Goal: Task Accomplishment & Management: Use online tool/utility

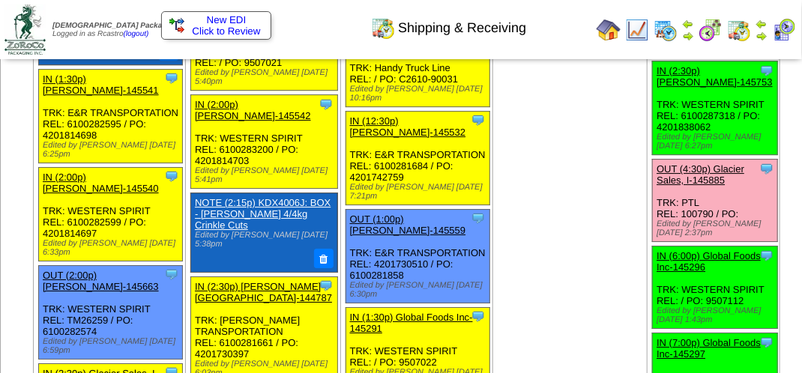
scroll to position [1650, 0]
click at [657, 186] on link "OUT (4:30p) Glacier Sales, I-145885" at bounding box center [701, 174] width 88 height 22
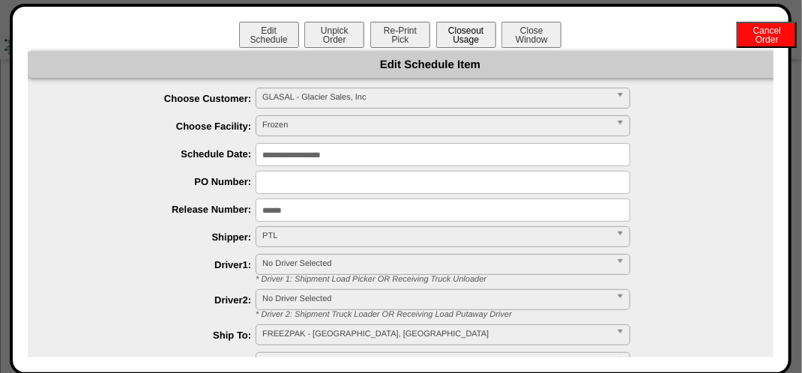
click at [463, 38] on button "Closeout Usage" at bounding box center [466, 35] width 60 height 26
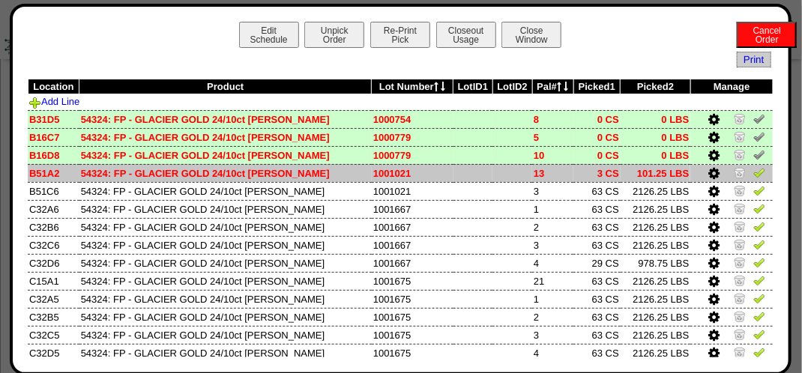
click at [754, 170] on img at bounding box center [760, 172] width 12 height 12
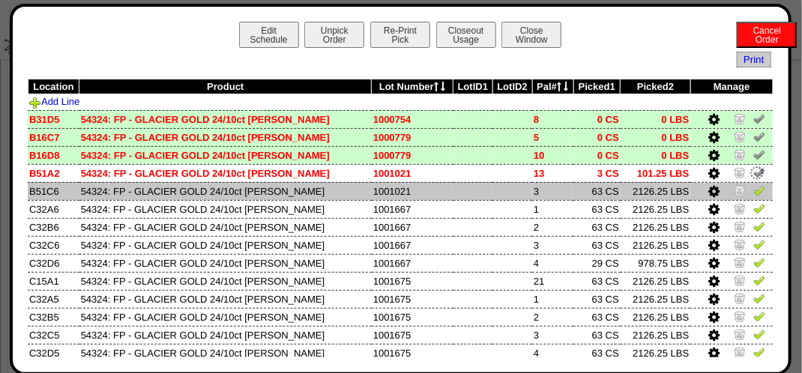
click at [754, 196] on img at bounding box center [760, 190] width 12 height 12
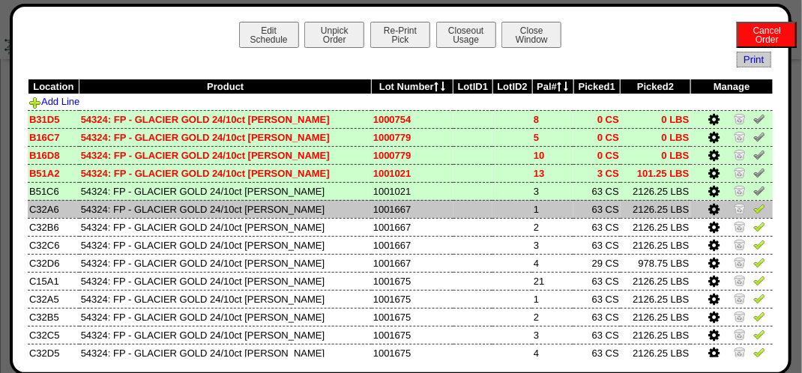
click at [754, 207] on img at bounding box center [760, 208] width 12 height 12
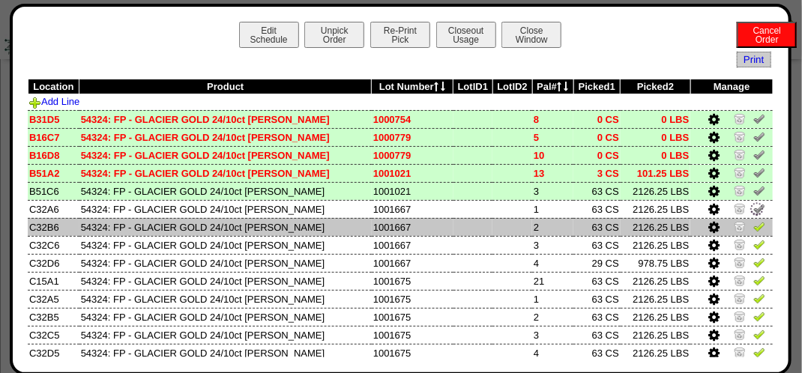
click at [754, 235] on link at bounding box center [760, 228] width 12 height 11
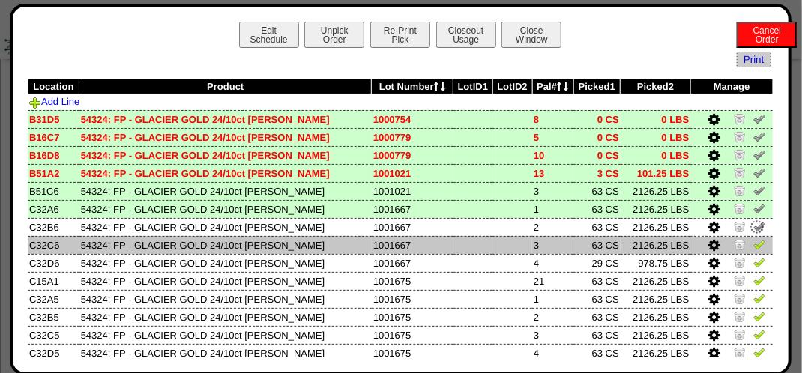
click at [754, 248] on img at bounding box center [760, 244] width 12 height 12
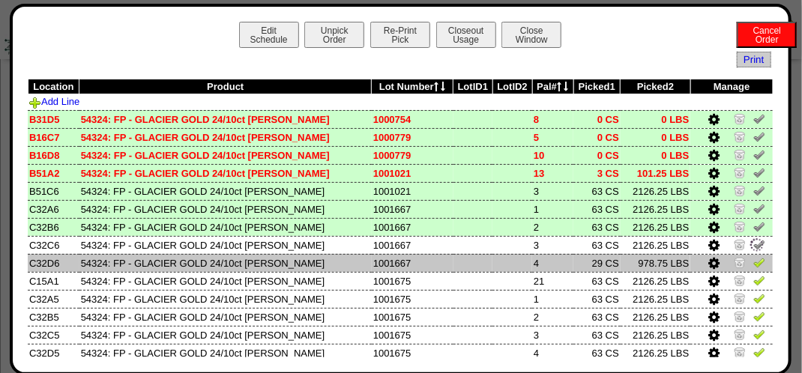
click at [754, 264] on img at bounding box center [760, 262] width 12 height 12
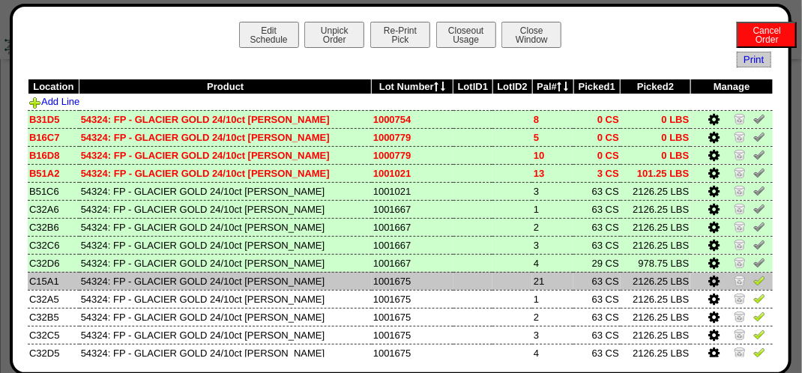
click at [754, 283] on img at bounding box center [760, 280] width 12 height 12
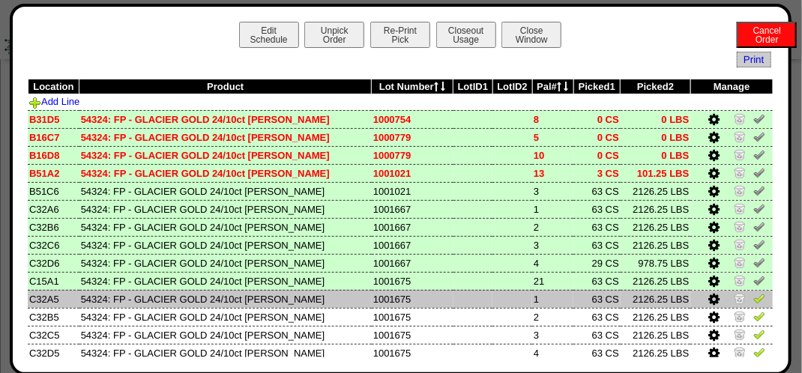
click at [754, 295] on img at bounding box center [760, 298] width 12 height 12
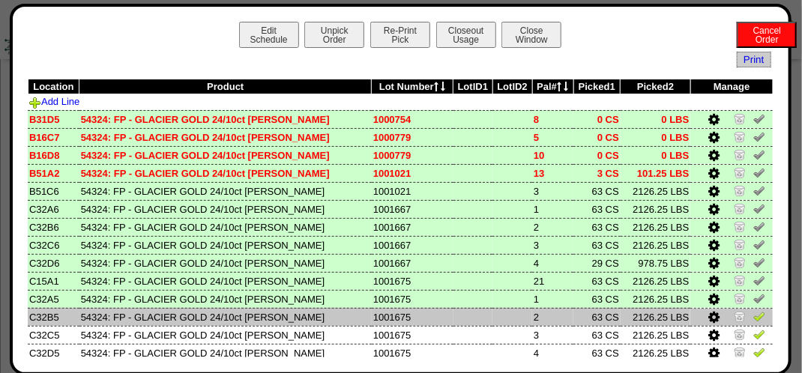
click at [754, 316] on img at bounding box center [760, 316] width 12 height 12
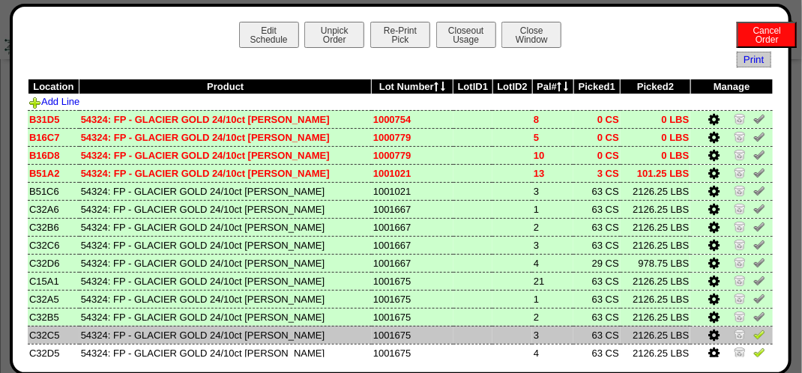
click at [754, 332] on img at bounding box center [760, 334] width 12 height 12
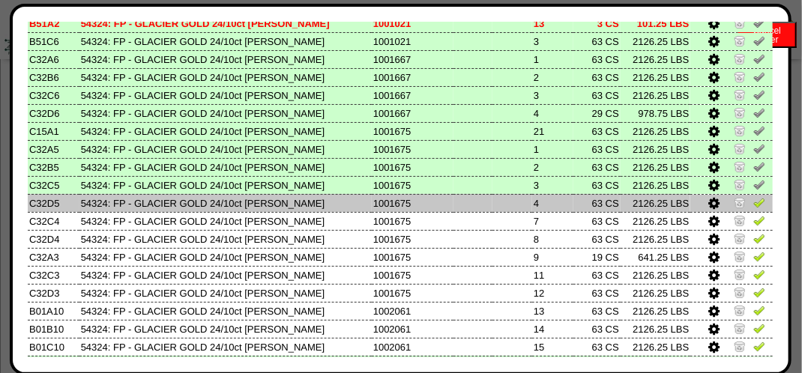
click at [754, 202] on img at bounding box center [760, 202] width 12 height 12
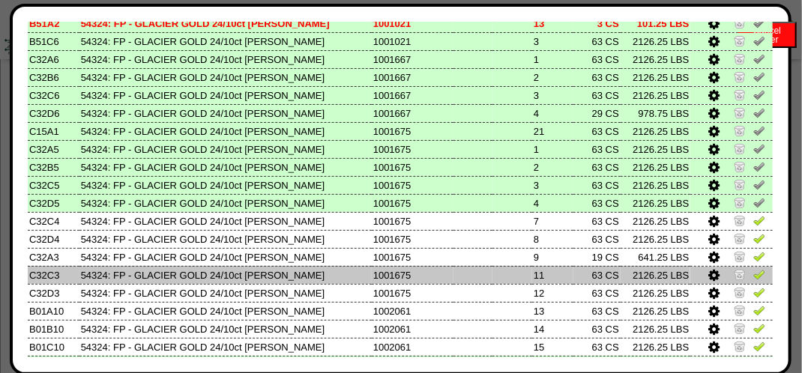
click at [754, 271] on img at bounding box center [760, 274] width 12 height 12
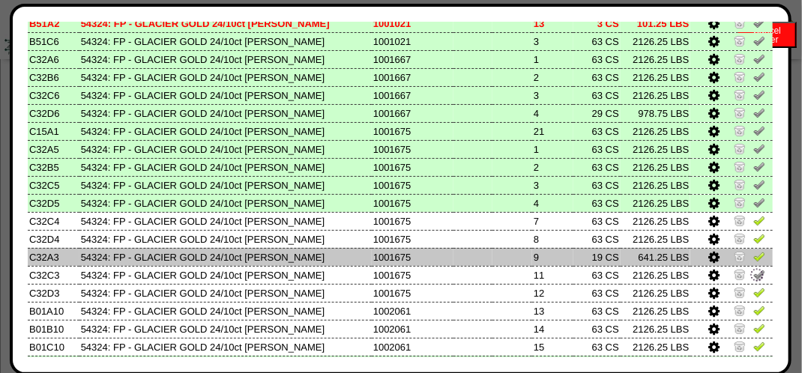
click at [754, 256] on img at bounding box center [760, 256] width 12 height 12
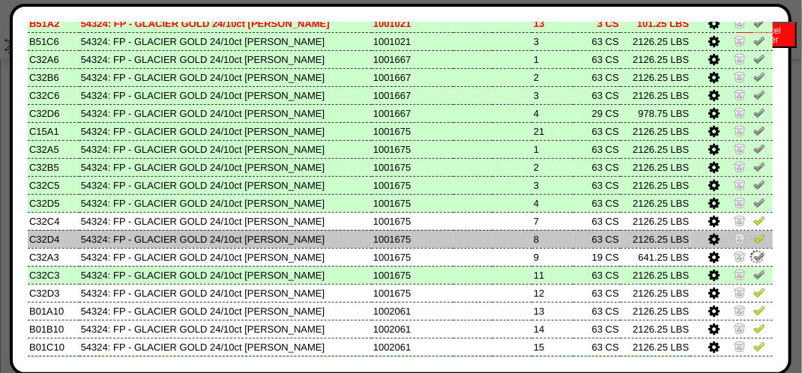
click at [749, 232] on td at bounding box center [732, 239] width 82 height 18
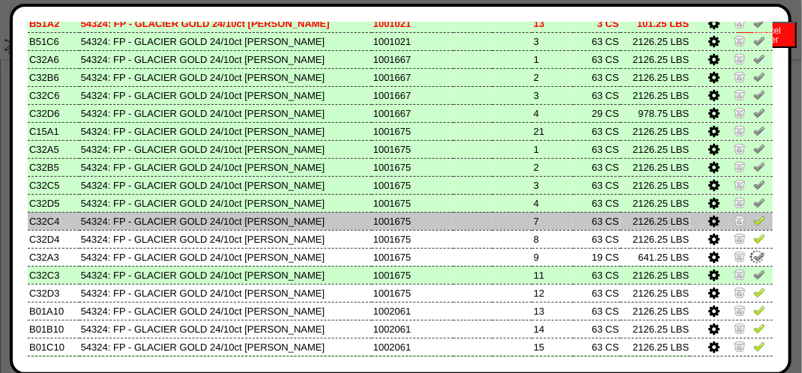
click at [754, 215] on img at bounding box center [760, 220] width 12 height 12
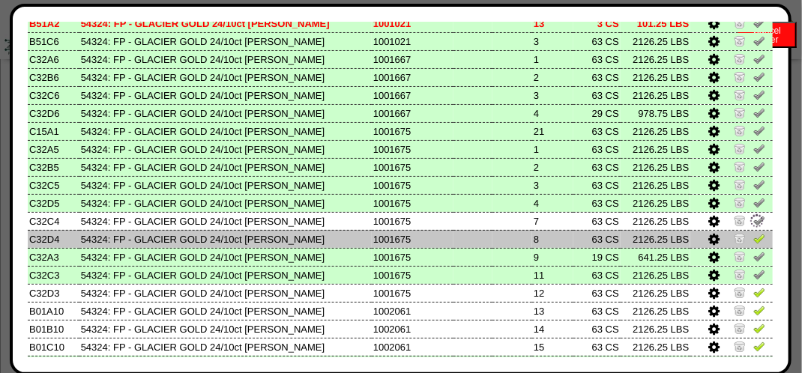
click at [754, 238] on img at bounding box center [760, 238] width 12 height 12
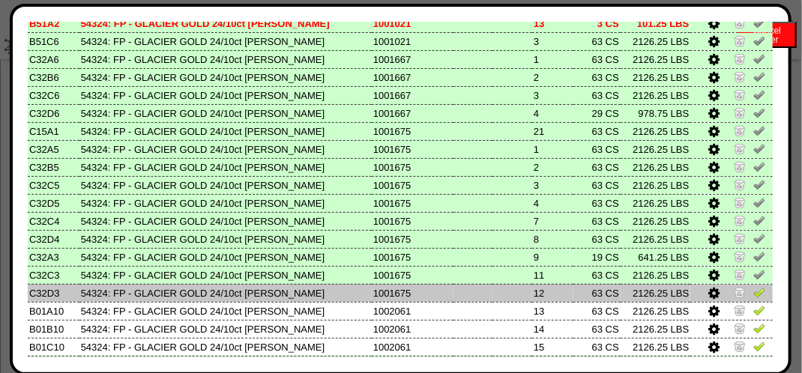
click at [754, 297] on img at bounding box center [760, 292] width 12 height 12
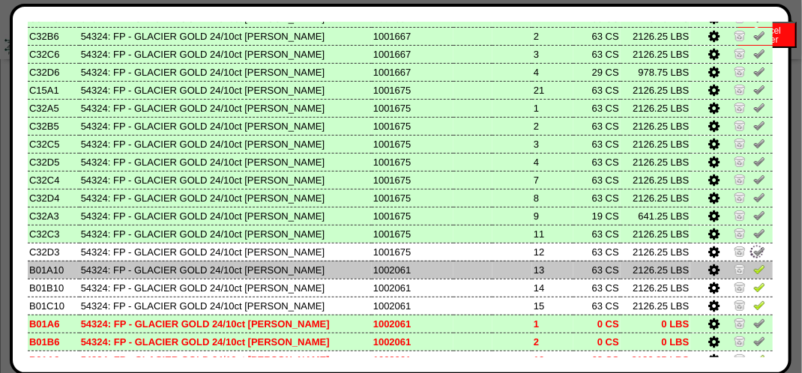
scroll to position [225, 0]
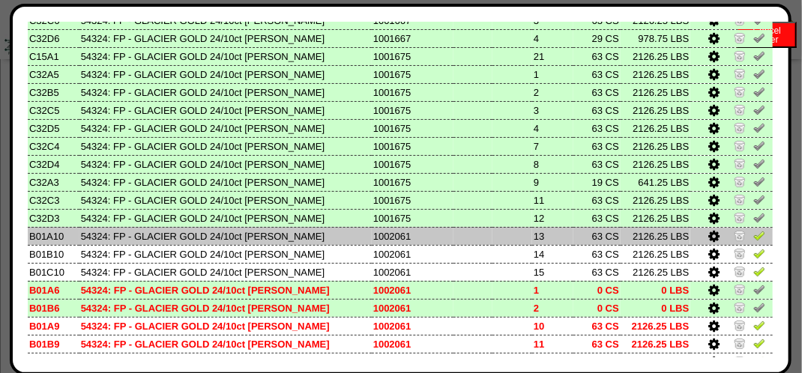
click at [754, 235] on img at bounding box center [760, 235] width 12 height 12
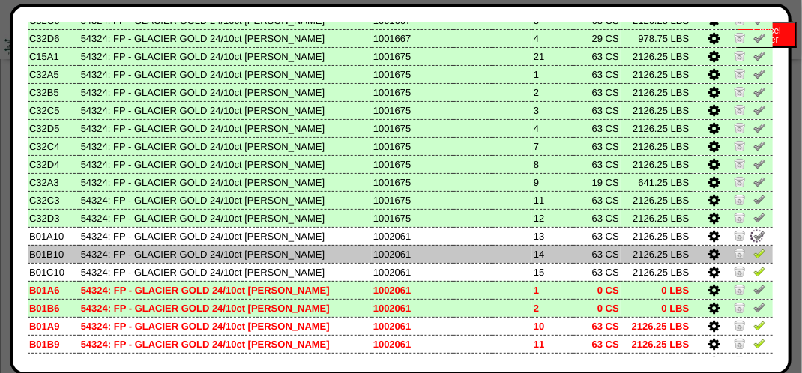
click at [754, 250] on img at bounding box center [760, 253] width 12 height 12
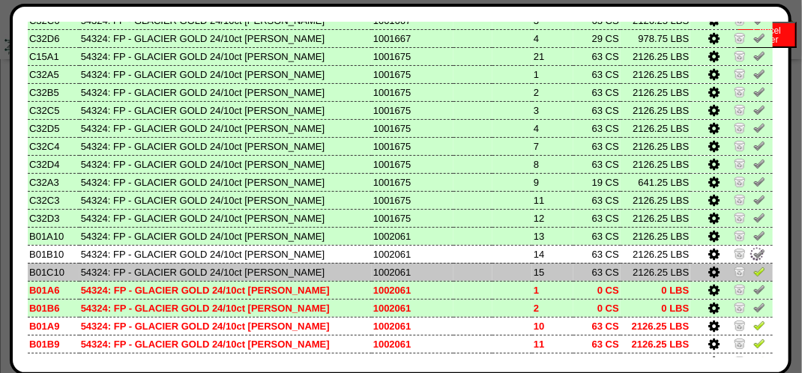
click at [754, 274] on img at bounding box center [760, 271] width 12 height 12
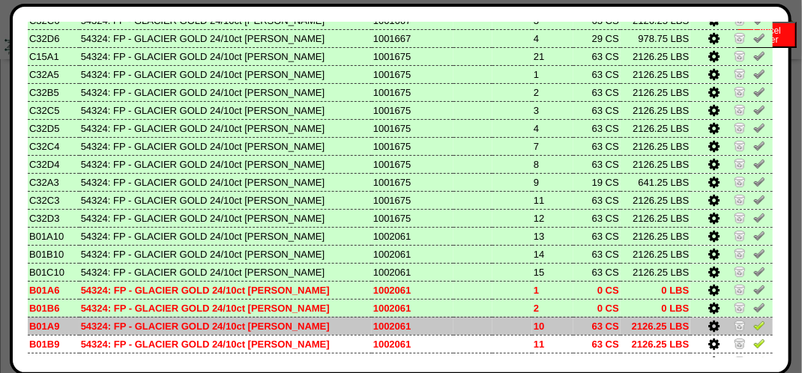
click at [754, 328] on img at bounding box center [760, 325] width 12 height 12
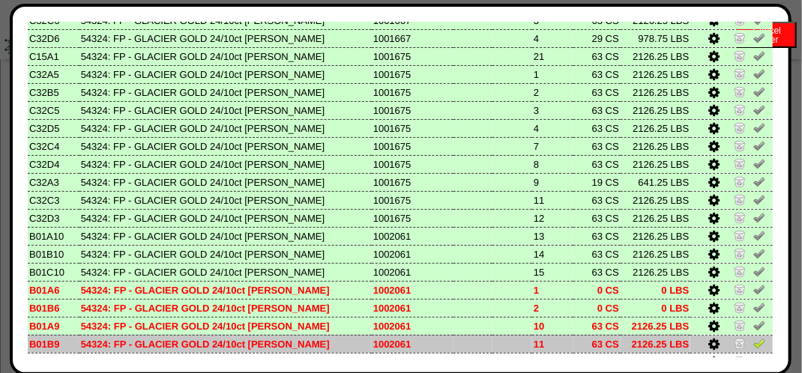
click at [754, 344] on img at bounding box center [760, 343] width 12 height 12
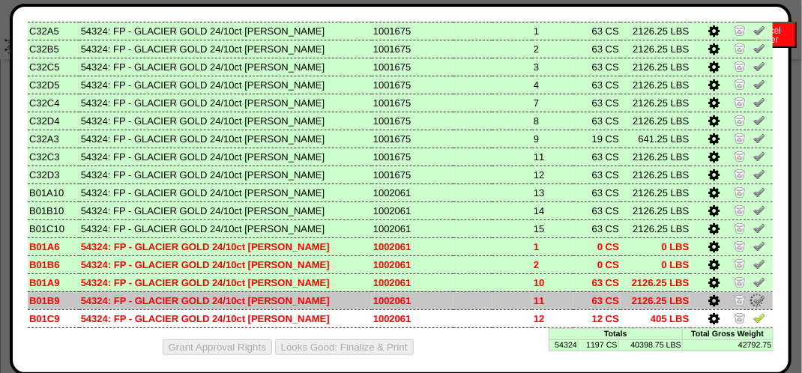
scroll to position [280, 0]
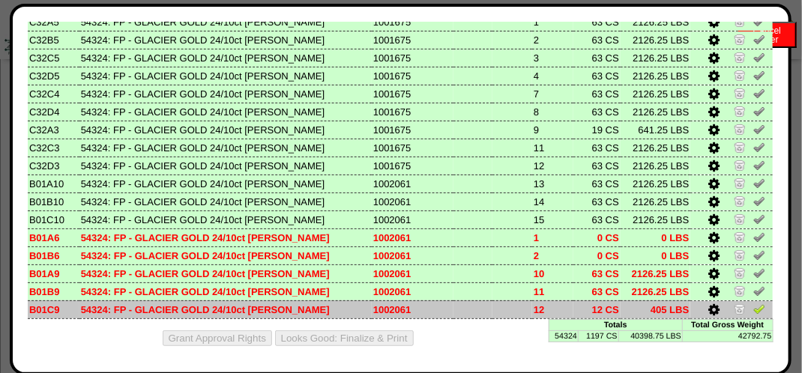
click at [754, 310] on img at bounding box center [760, 309] width 12 height 12
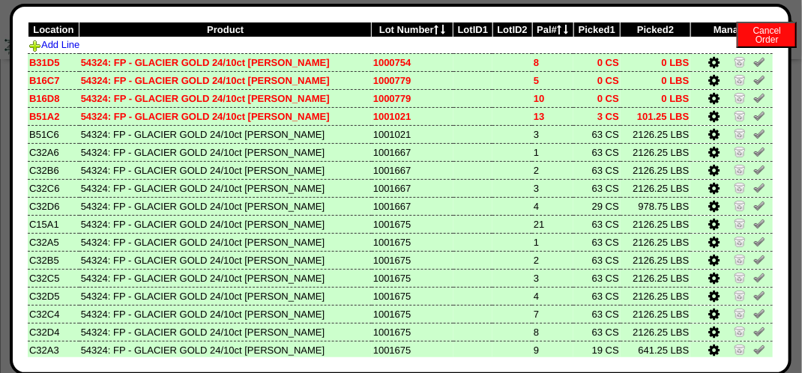
scroll to position [0, 0]
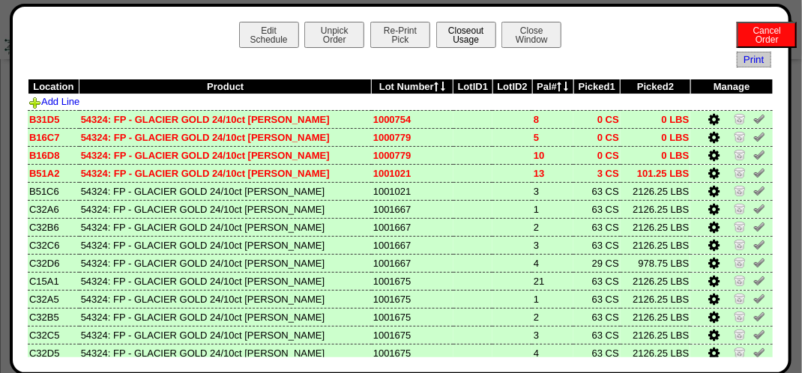
click at [459, 33] on button "Closeout Usage" at bounding box center [466, 35] width 60 height 26
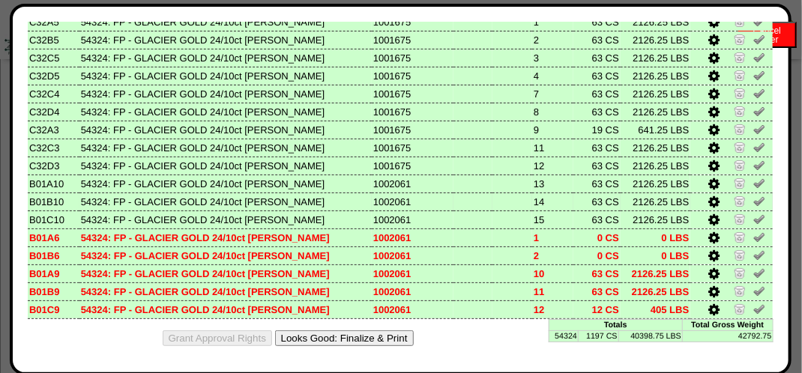
scroll to position [280, 0]
click at [375, 335] on button "Looks Good: Finalize & Print" at bounding box center [344, 339] width 139 height 16
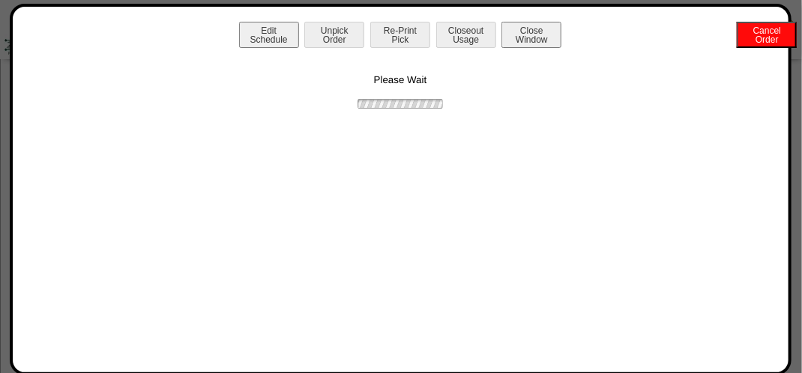
scroll to position [0, 0]
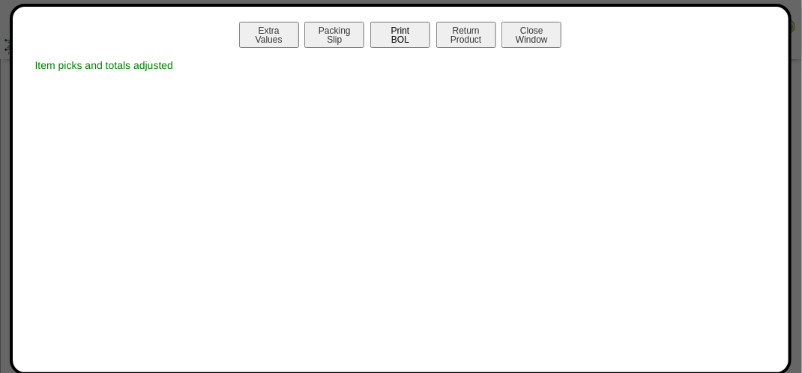
click at [408, 32] on button "Print BOL" at bounding box center [400, 35] width 60 height 26
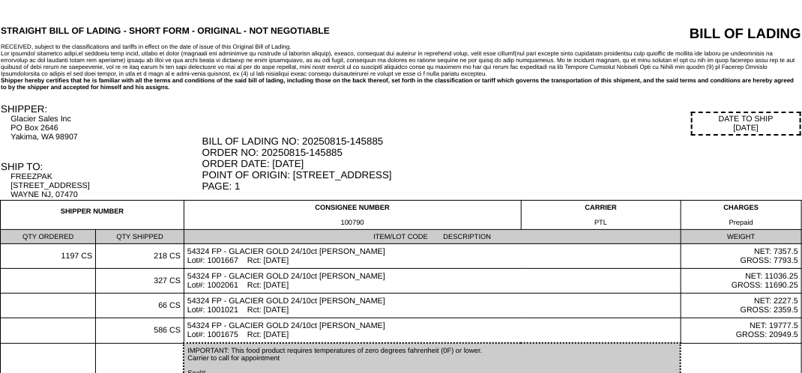
drag, startPoint x: 66, startPoint y: 253, endPoint x: -381, endPoint y: 325, distance: 452.6
click at [0, 325] on html "STRAIGHT BILL OF LADING - SHORT FORM - ORIGINAL - NOT NEGOTIABLE BILL OF LADING…" at bounding box center [401, 248] width 802 height 496
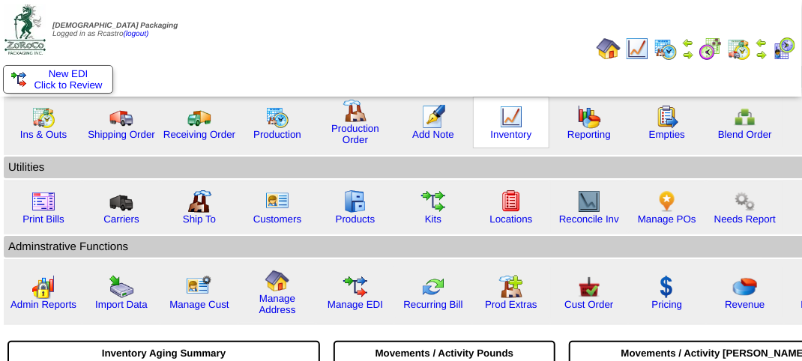
click at [510, 123] on img at bounding box center [511, 117] width 24 height 24
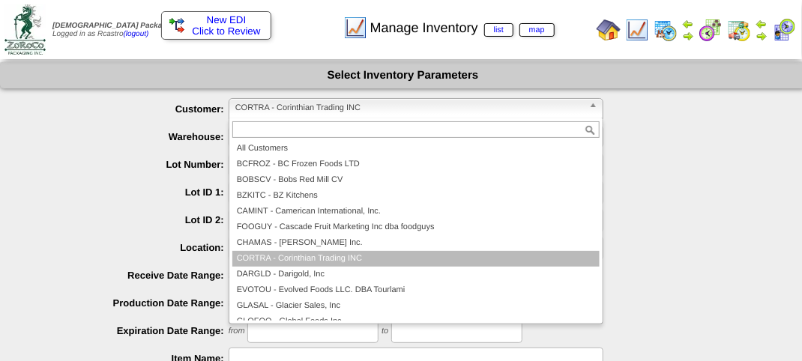
click at [414, 106] on span "CORTRA - Corinthian Trading INC" at bounding box center [409, 108] width 348 height 18
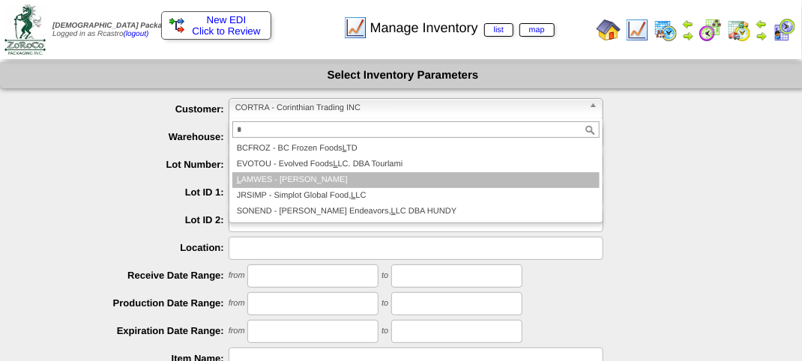
type input "*"
click at [329, 181] on li "L AMWES - Lamb-Weston" at bounding box center [415, 180] width 367 height 16
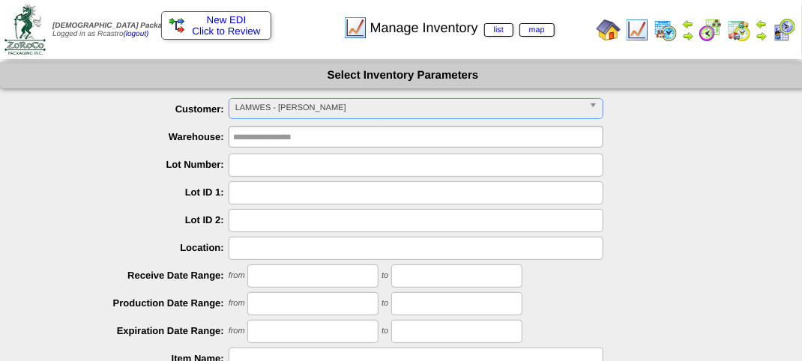
scroll to position [263, 0]
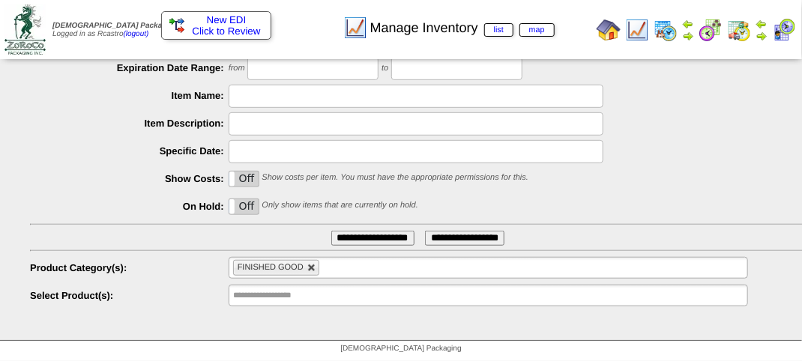
click at [307, 267] on link at bounding box center [311, 268] width 9 height 9
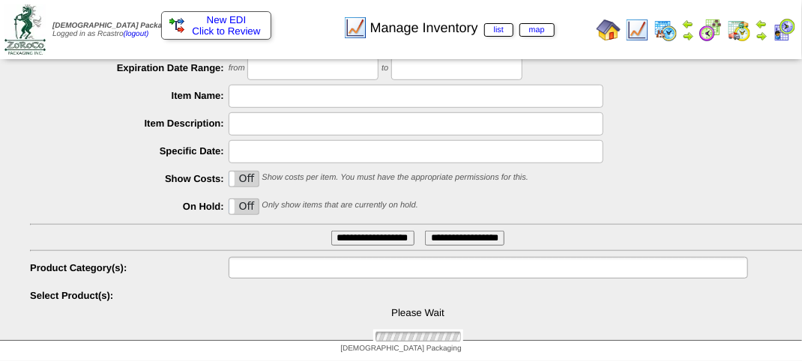
type input "**********"
click at [307, 266] on input "text" at bounding box center [281, 268] width 96 height 19
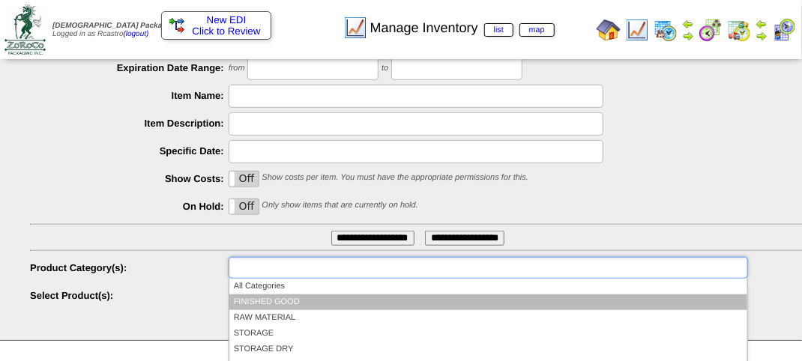
click at [293, 297] on li "FINISHED GOOD" at bounding box center [488, 303] width 518 height 16
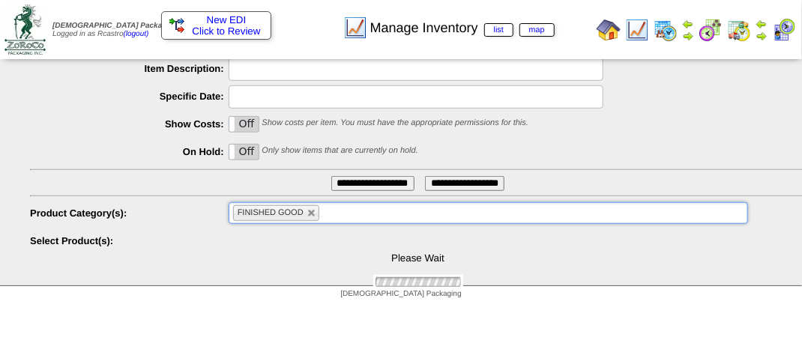
scroll to position [361, 0]
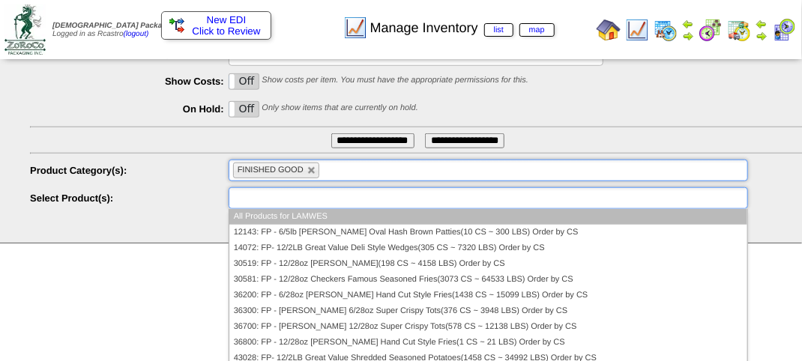
click at [289, 208] on li at bounding box center [281, 198] width 96 height 20
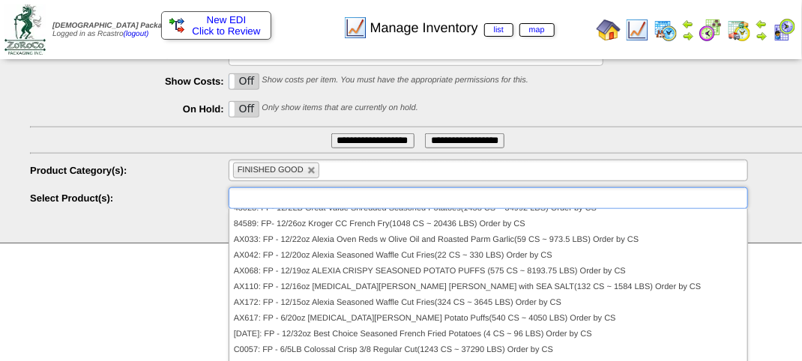
scroll to position [225, 0]
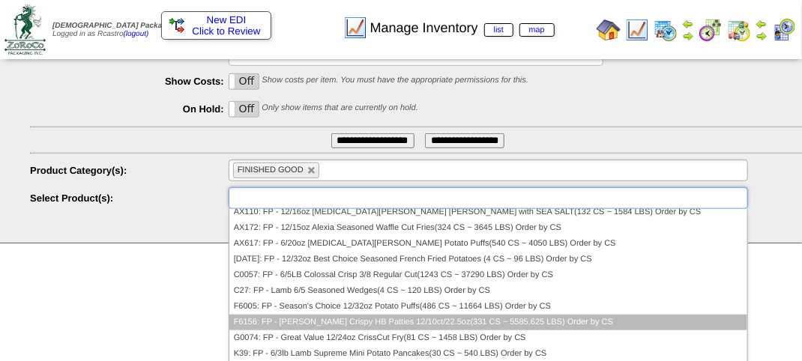
click at [310, 321] on li "F6156: FP - Lamb Weston Crispy HB Patties 12/10ct/22.5oz(331 CS ~ 5585.625 LBS)…" at bounding box center [488, 323] width 518 height 16
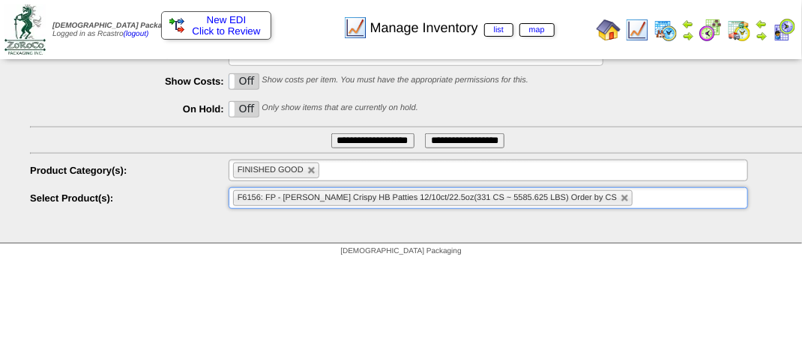
click at [351, 136] on input "**********" at bounding box center [372, 140] width 83 height 15
